Goal: Transaction & Acquisition: Purchase product/service

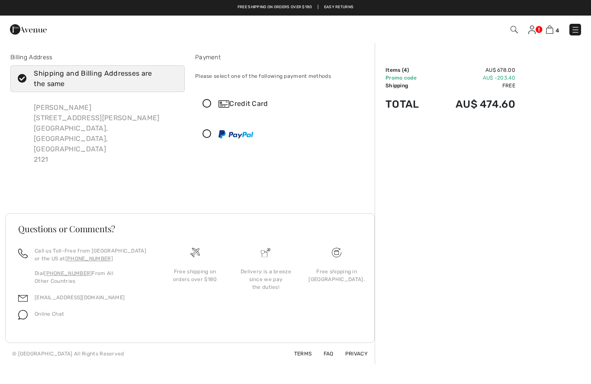
click at [552, 32] on img at bounding box center [549, 30] width 7 height 8
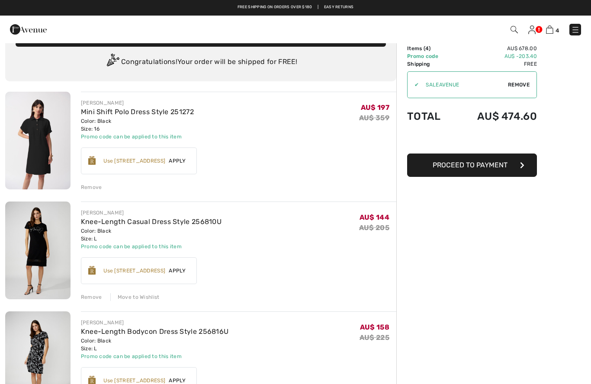
scroll to position [20, 0]
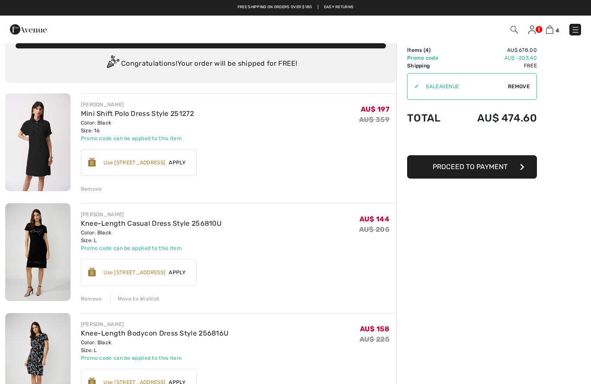
click at [534, 27] on img at bounding box center [531, 30] width 7 height 9
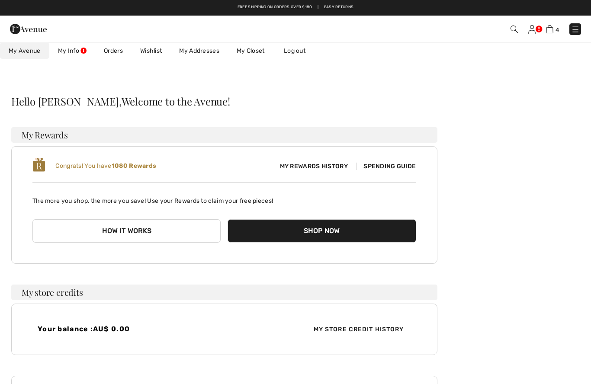
click at [553, 30] on img at bounding box center [549, 29] width 7 height 8
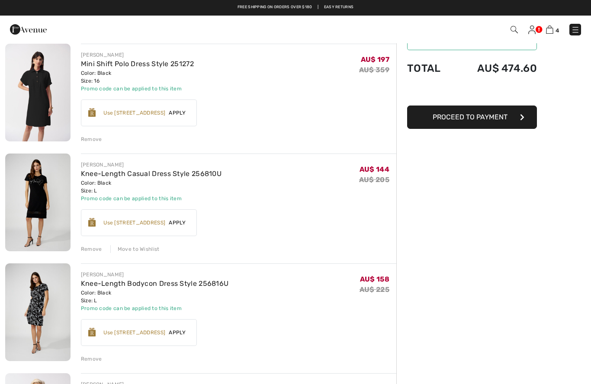
scroll to position [69, 0]
click at [485, 116] on span "Proceed to Payment" at bounding box center [470, 117] width 75 height 8
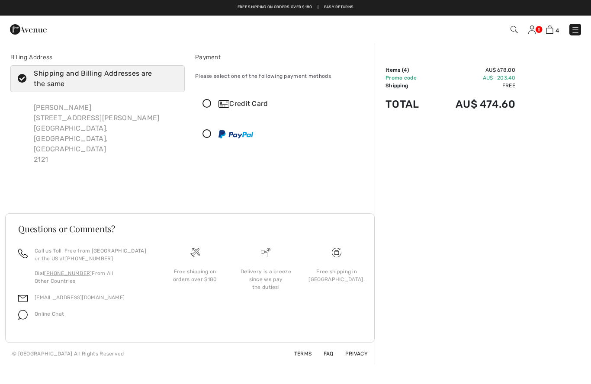
click at [209, 102] on icon at bounding box center [207, 104] width 23 height 9
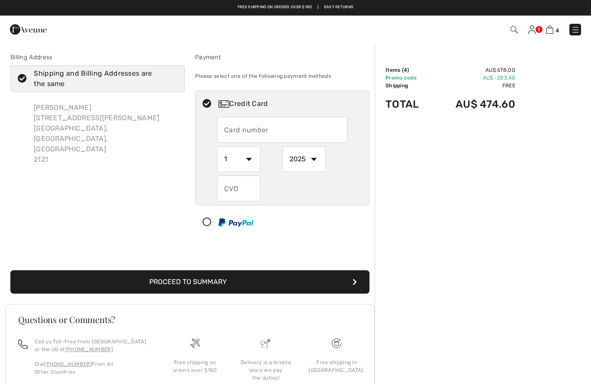
click at [318, 130] on input "text" at bounding box center [282, 130] width 130 height 26
type input "4377310011395977"
select select "7"
select select "2027"
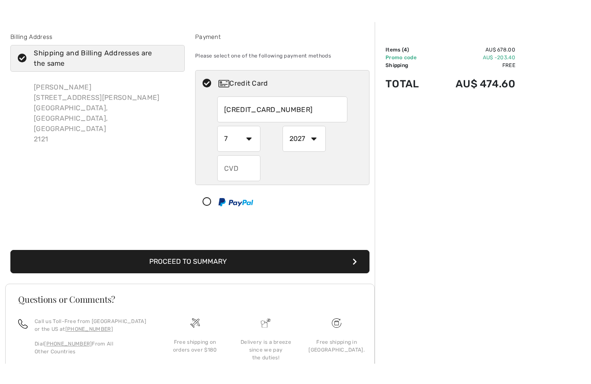
click at [245, 176] on input "text" at bounding box center [238, 189] width 43 height 26
